Goal: Task Accomplishment & Management: Use online tool/utility

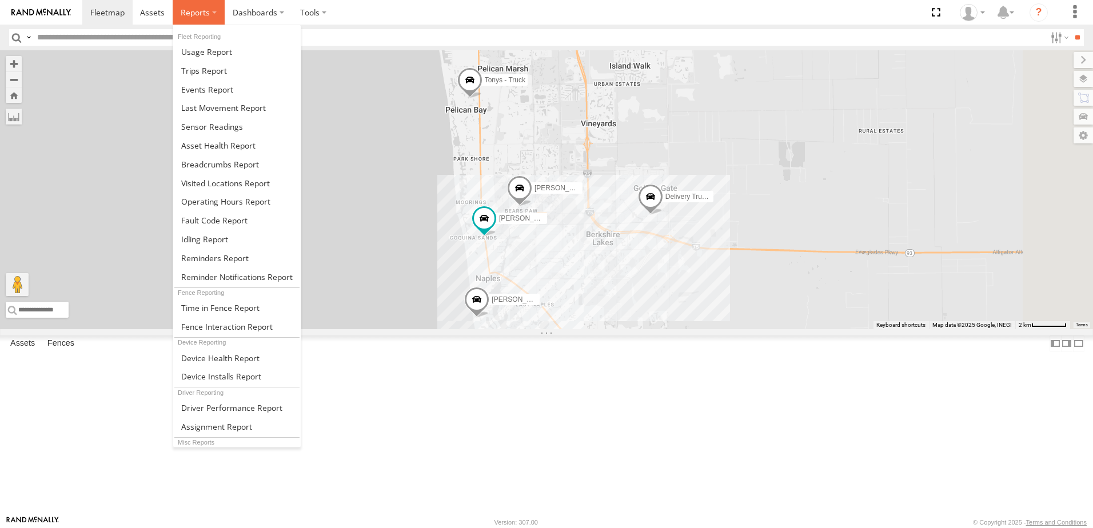
click at [204, 17] on span at bounding box center [195, 12] width 29 height 11
click at [213, 69] on span at bounding box center [204, 70] width 46 height 11
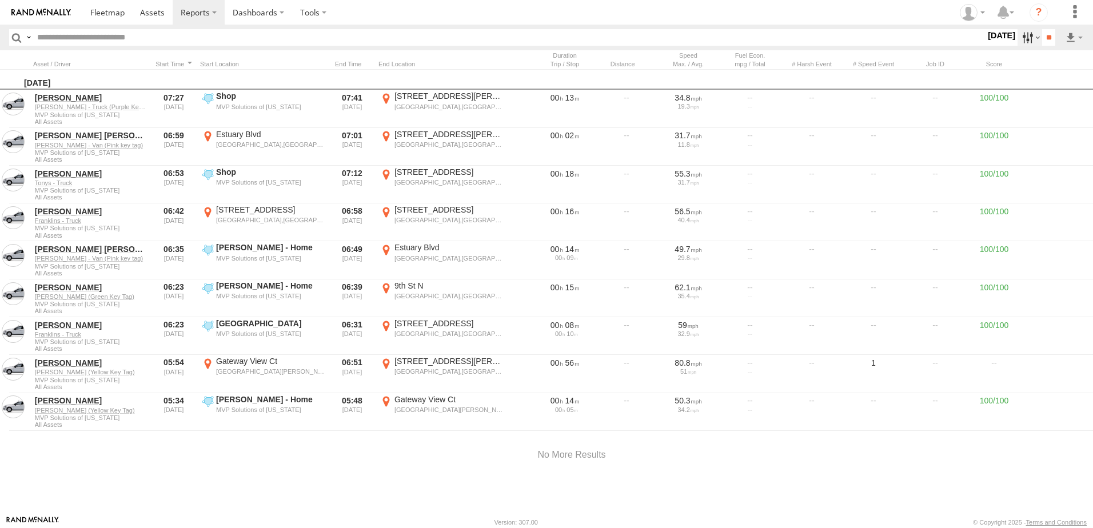
click at [1018, 36] on label at bounding box center [1029, 37] width 25 height 17
drag, startPoint x: 977, startPoint y: 91, endPoint x: 1004, endPoint y: 90, distance: 26.9
click at [0, 0] on label at bounding box center [0, 0] width 0 height 0
click at [1056, 37] on div "Search Query Asset ID Asset Label Registration Manufacturer Model VIN Job ID" at bounding box center [546, 37] width 1074 height 17
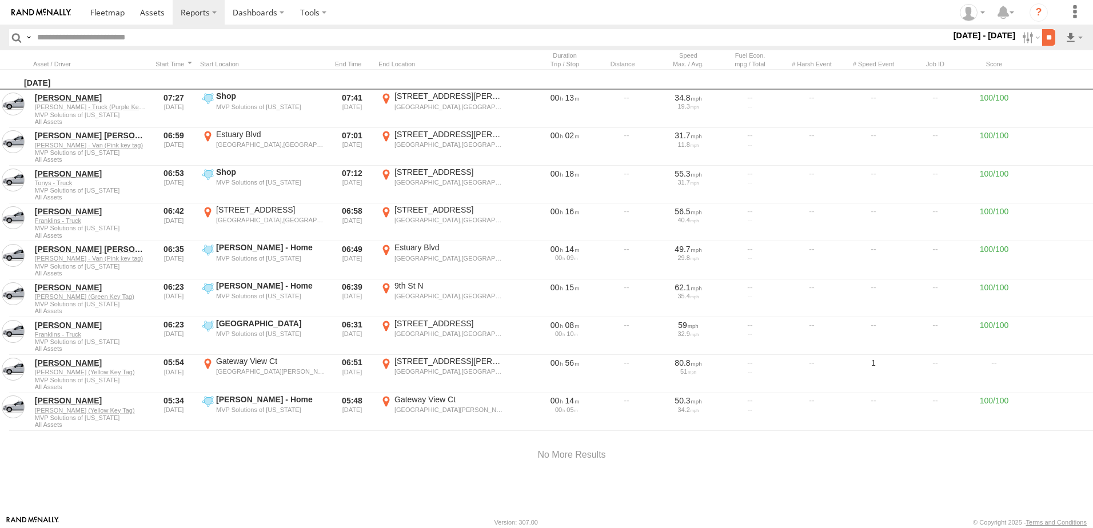
click at [1047, 37] on input "**" at bounding box center [1048, 37] width 13 height 17
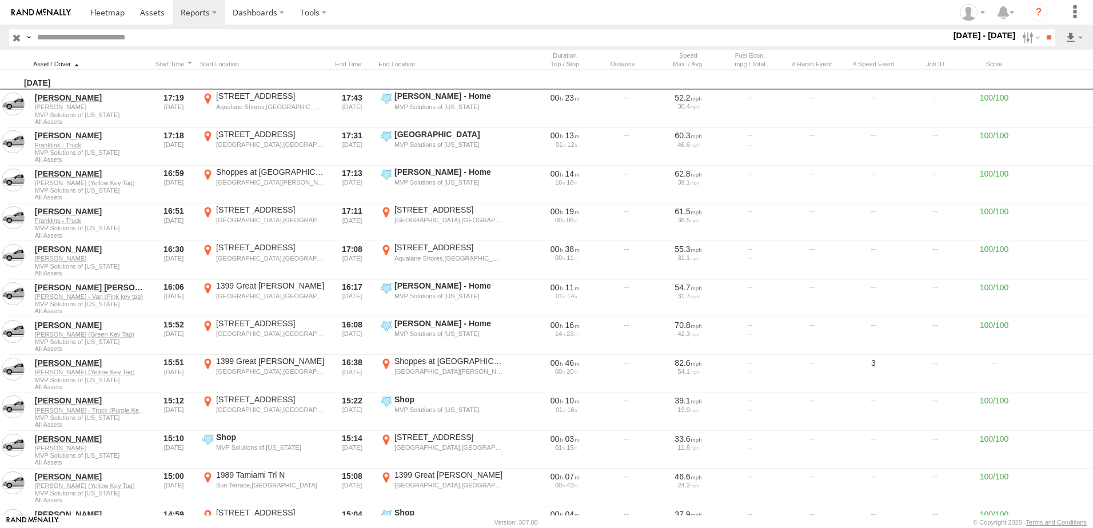
click at [74, 62] on div at bounding box center [90, 64] width 114 height 8
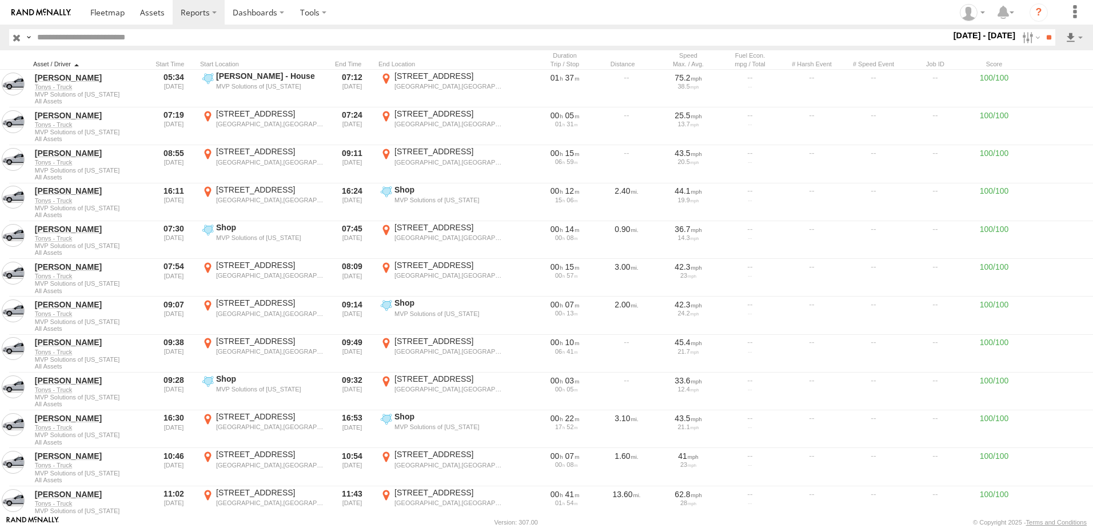
click at [75, 62] on div at bounding box center [90, 64] width 114 height 8
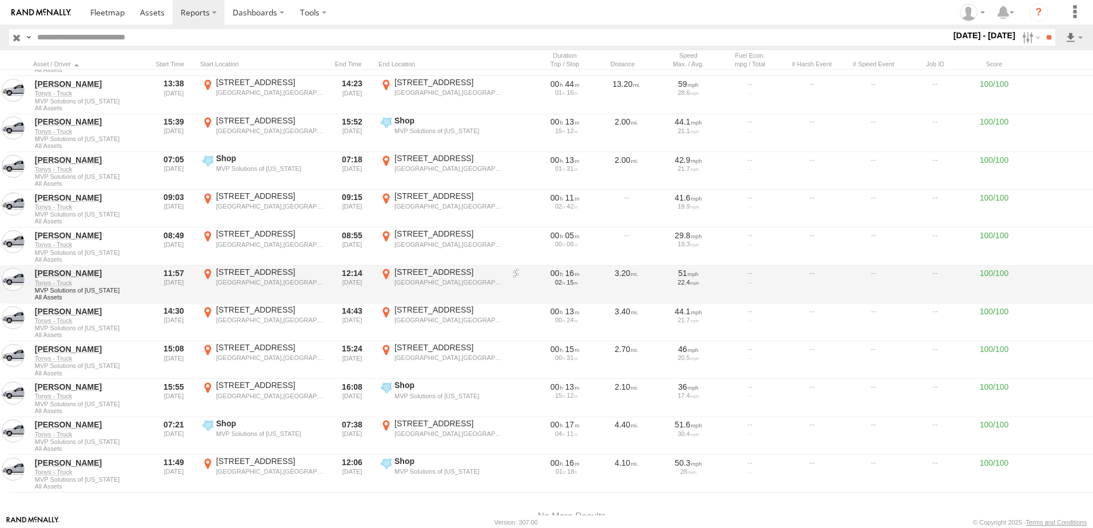
scroll to position [11817, 0]
